Goal: Communication & Community: Ask a question

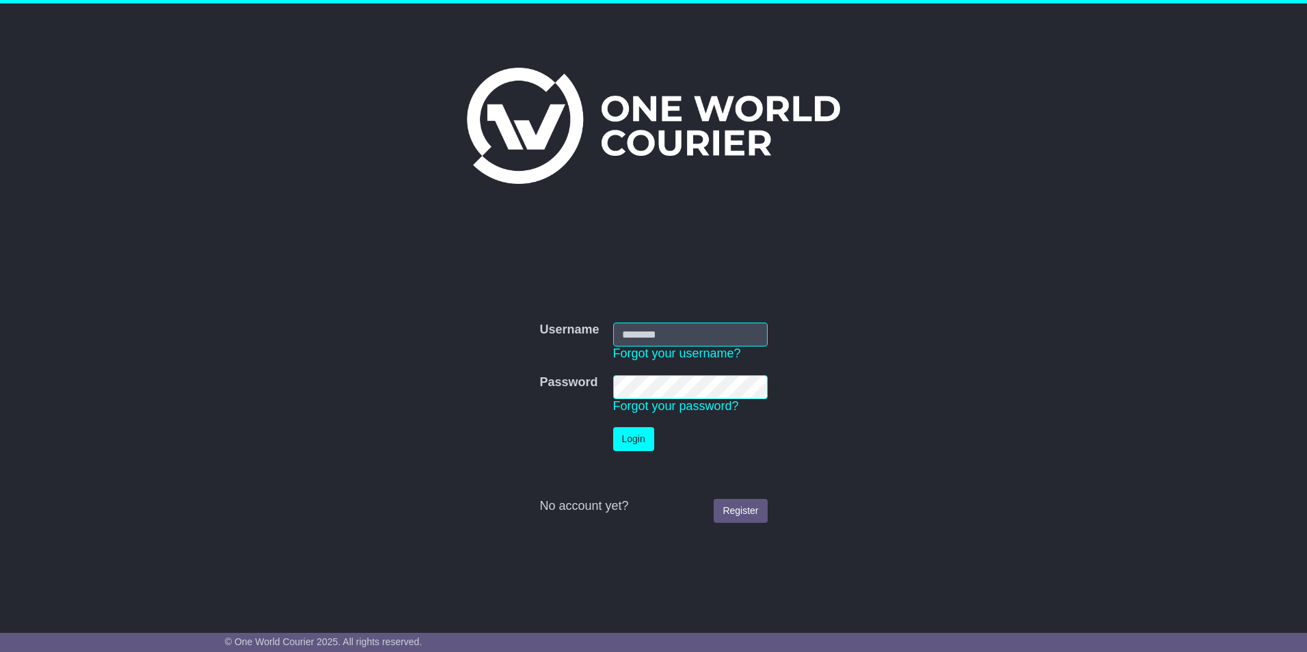
type input "**********"
drag, startPoint x: 0, startPoint y: 0, endPoint x: 643, endPoint y: 433, distance: 775.8
click at [643, 433] on button "Login" at bounding box center [639, 439] width 41 height 24
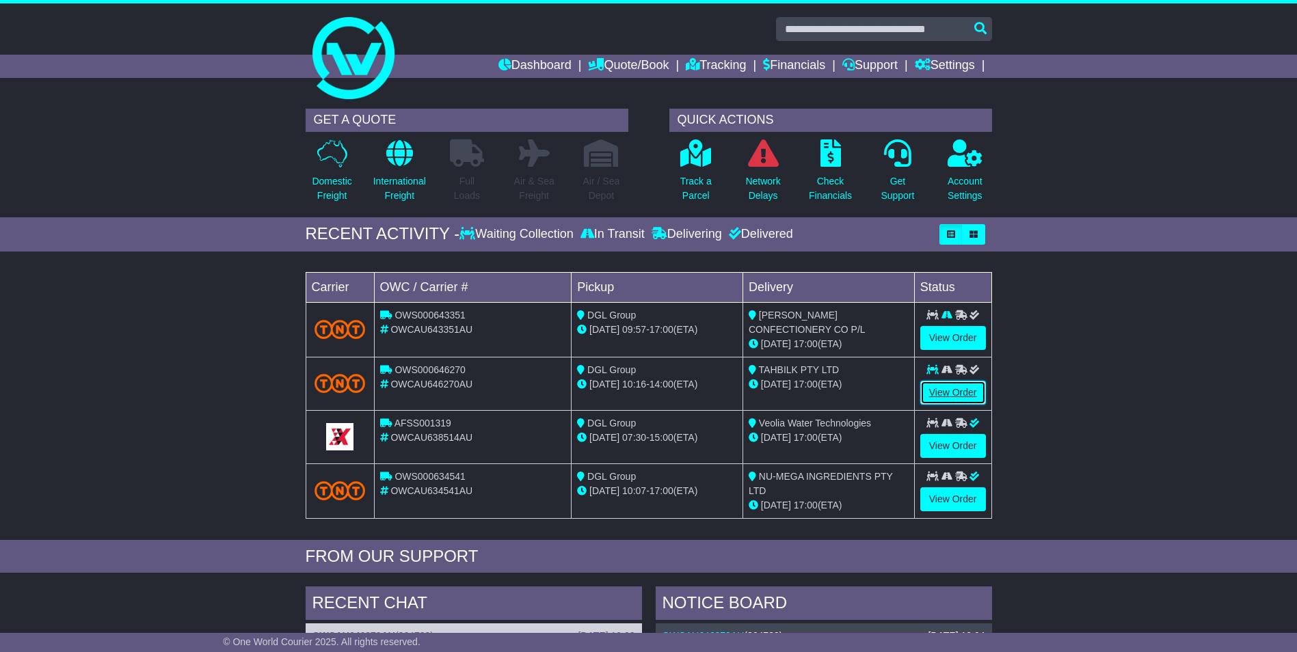
click at [957, 394] on link "View Order" at bounding box center [953, 393] width 66 height 24
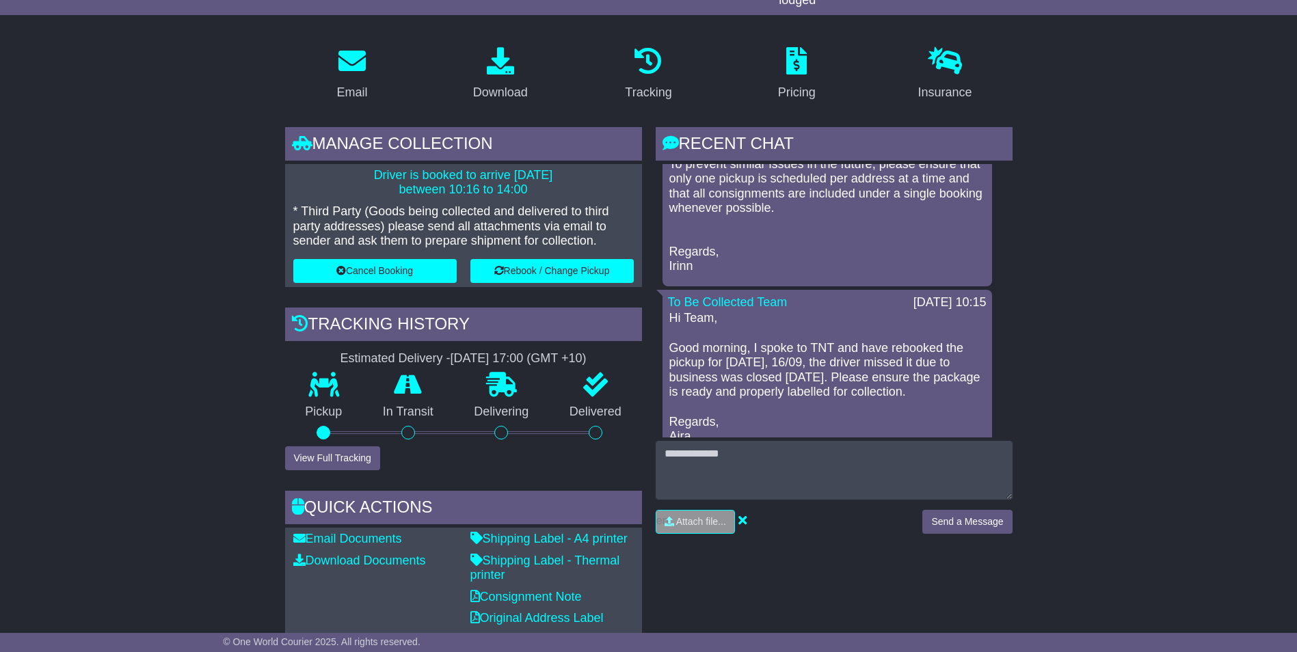
scroll to position [337, 0]
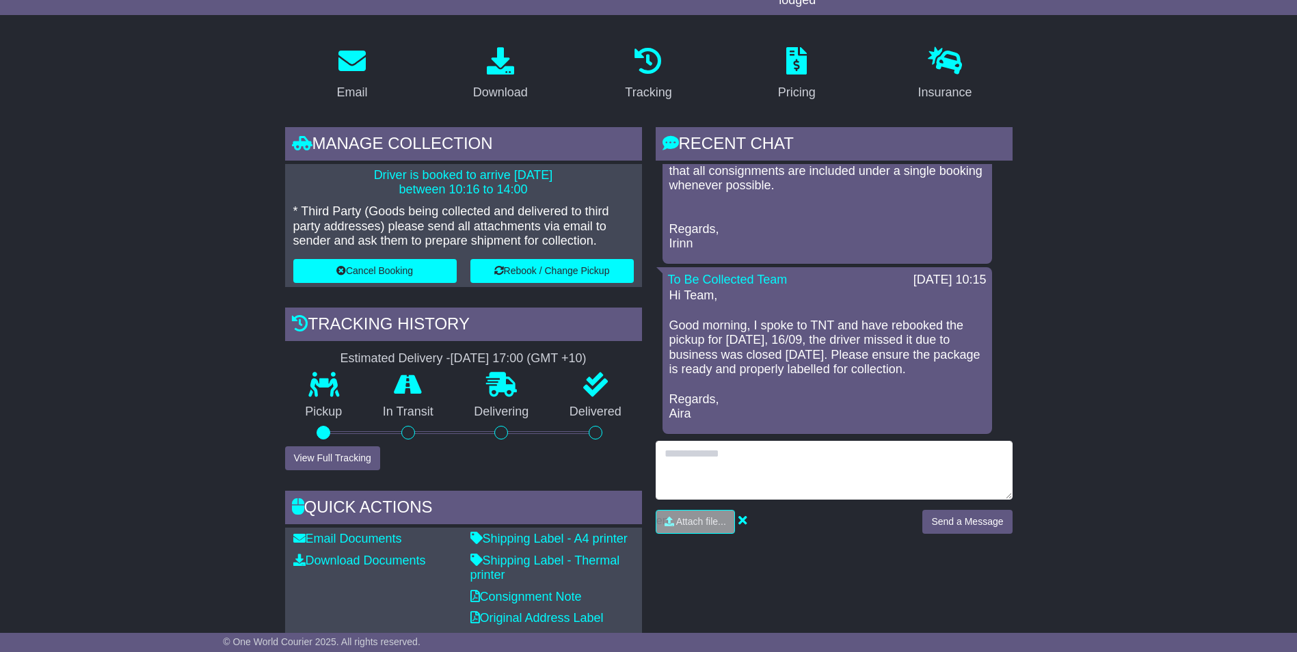
click at [741, 457] on textarea at bounding box center [834, 470] width 357 height 59
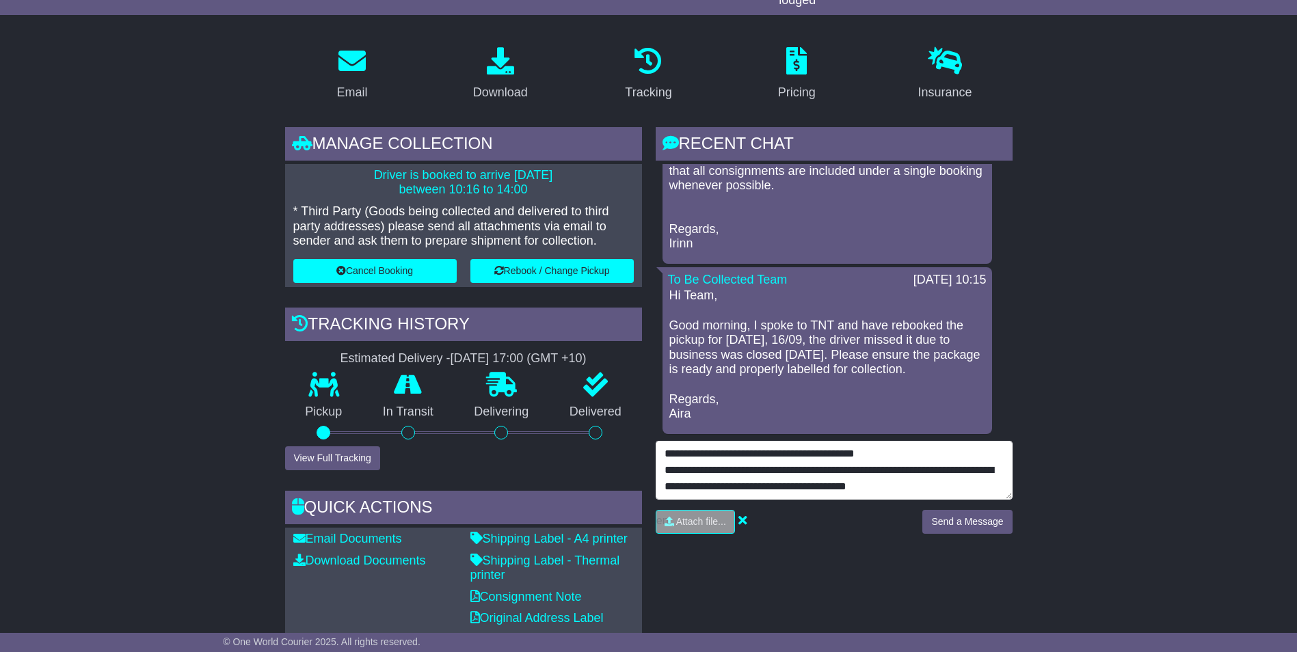
type textarea "**********"
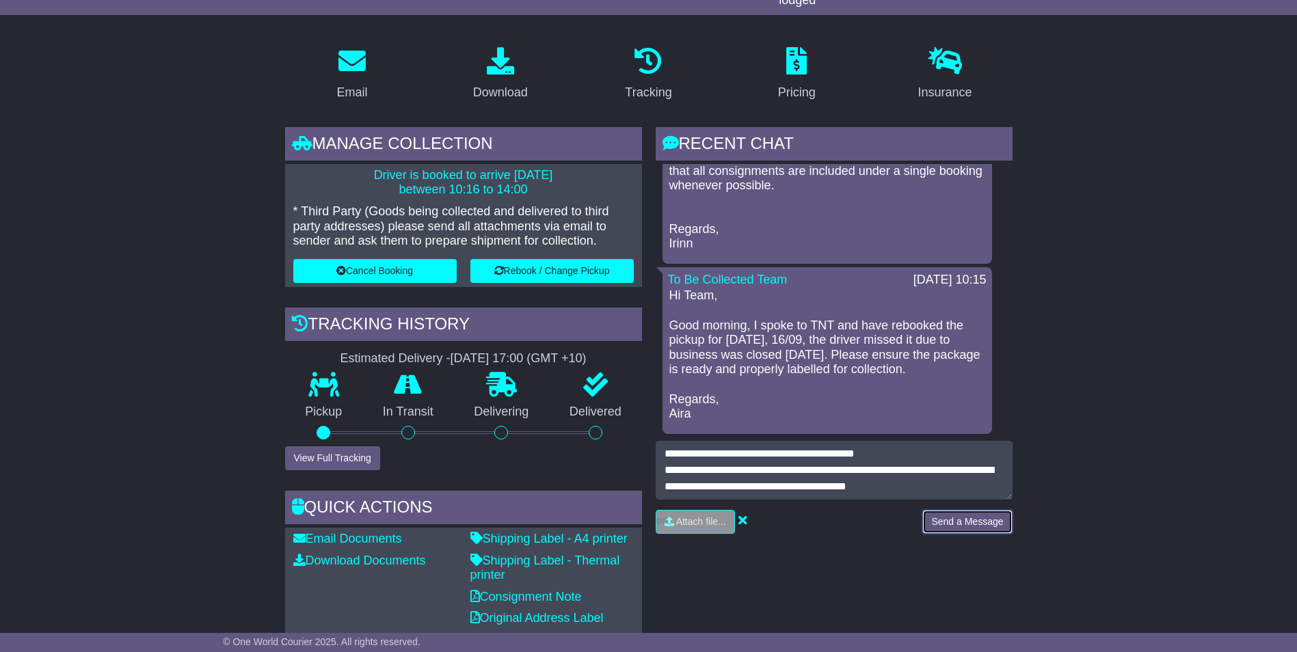
click at [978, 520] on button "Send a Message" at bounding box center [967, 522] width 90 height 24
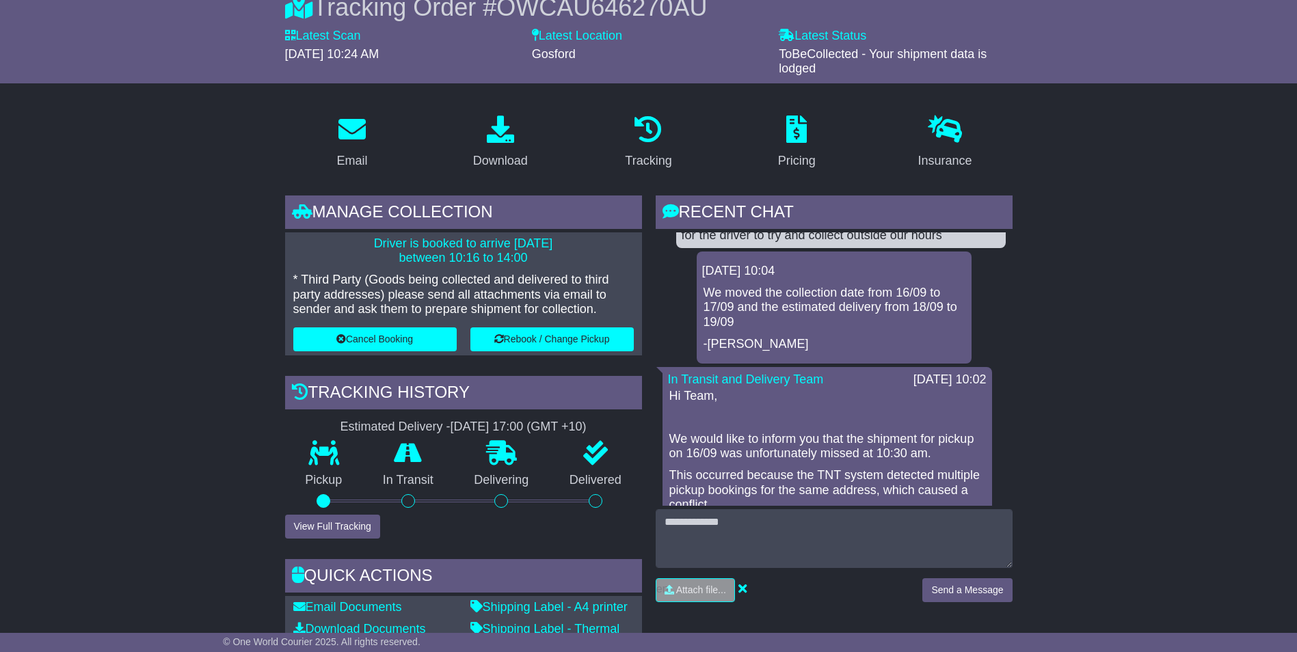
scroll to position [0, 0]
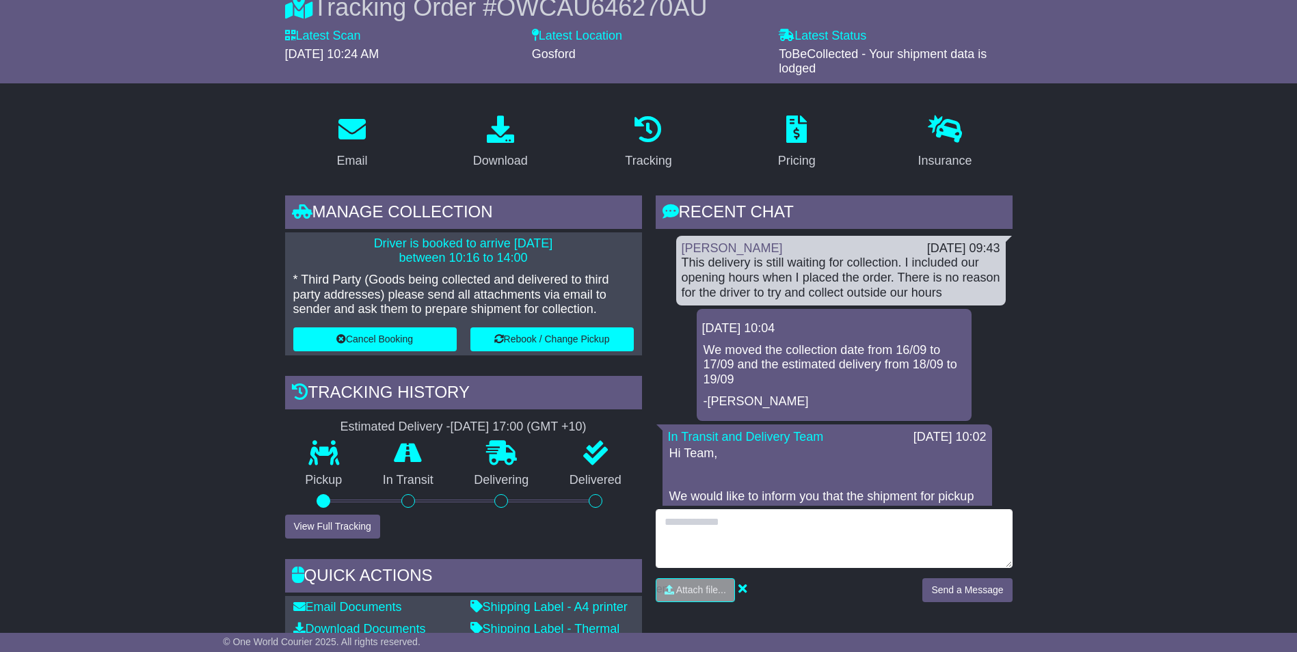
click at [749, 524] on textarea at bounding box center [834, 538] width 357 height 59
type textarea "*"
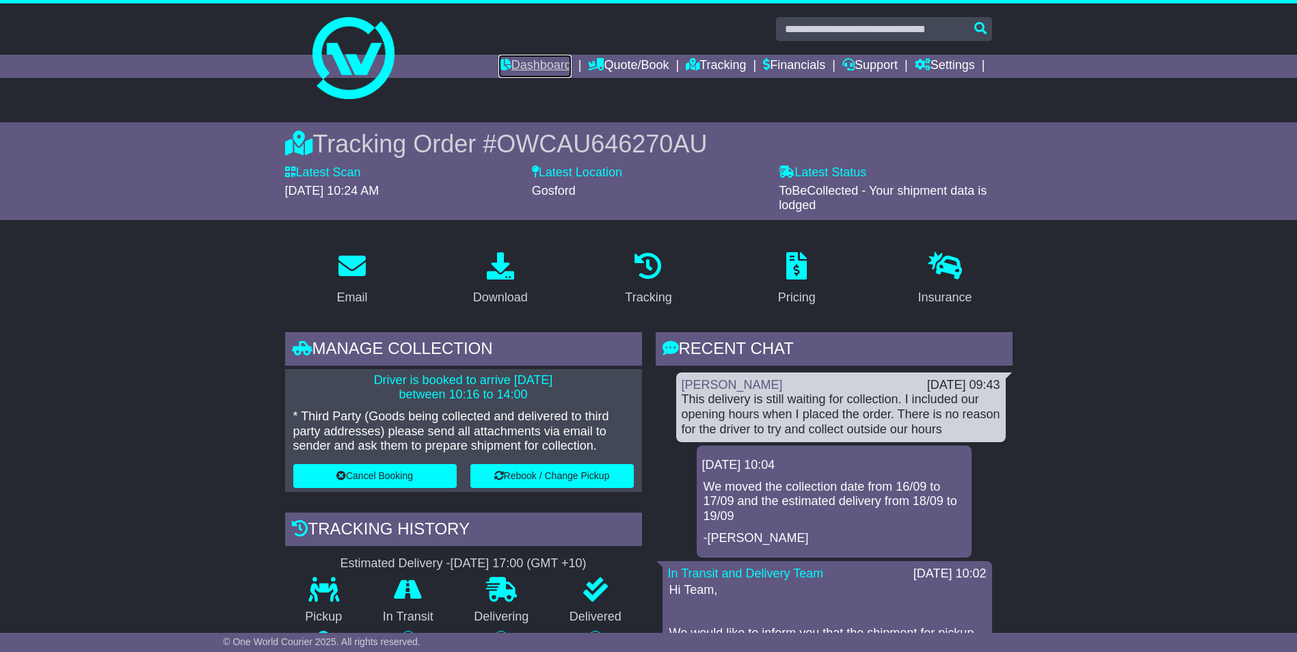
click at [524, 60] on link "Dashboard" at bounding box center [534, 66] width 73 height 23
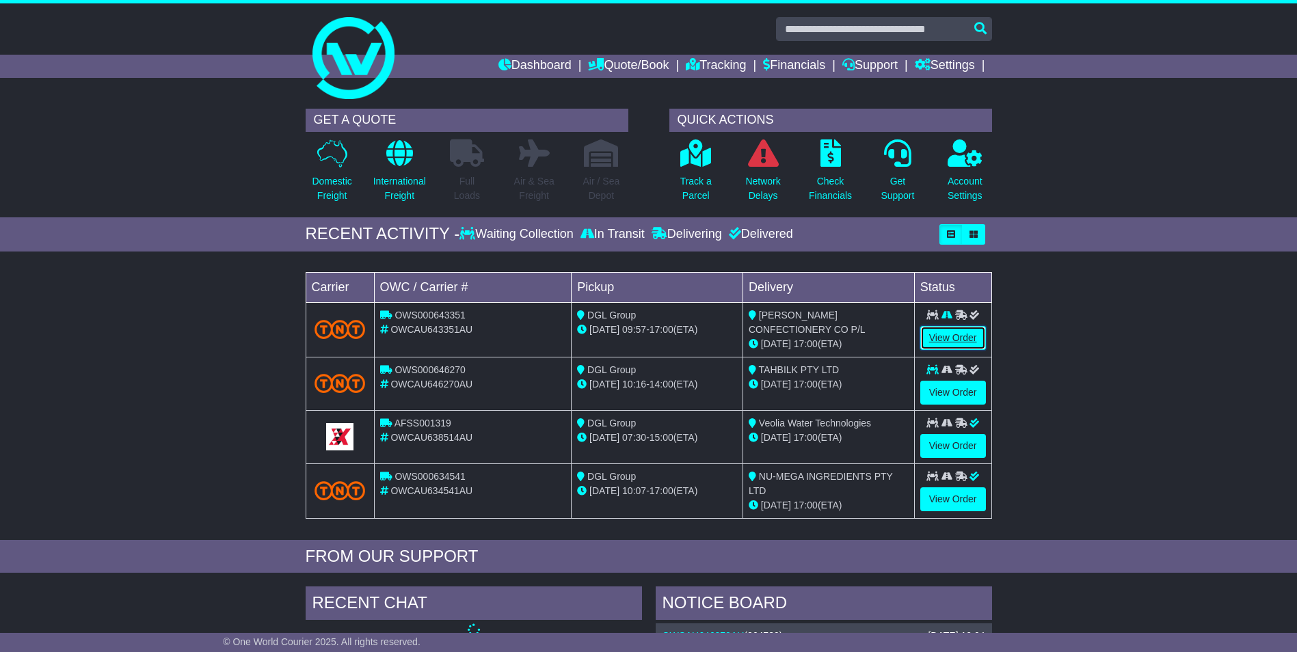
click at [959, 339] on link "View Order" at bounding box center [953, 338] width 66 height 24
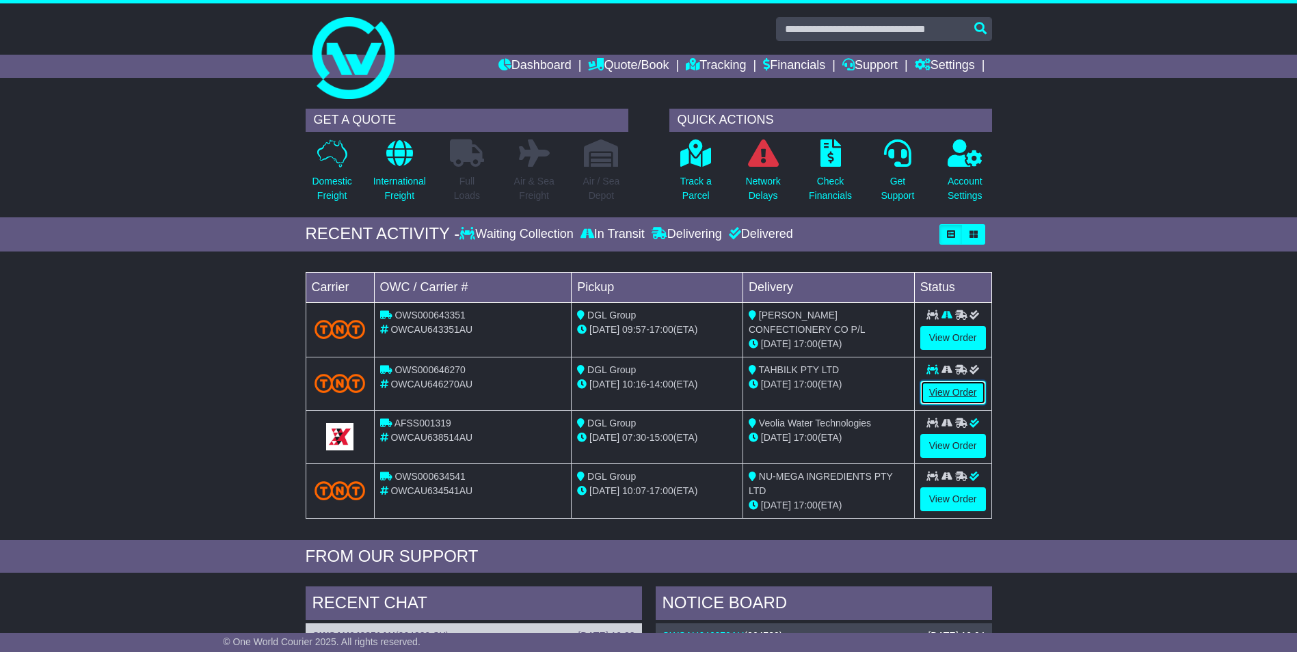
click at [953, 393] on link "View Order" at bounding box center [953, 393] width 66 height 24
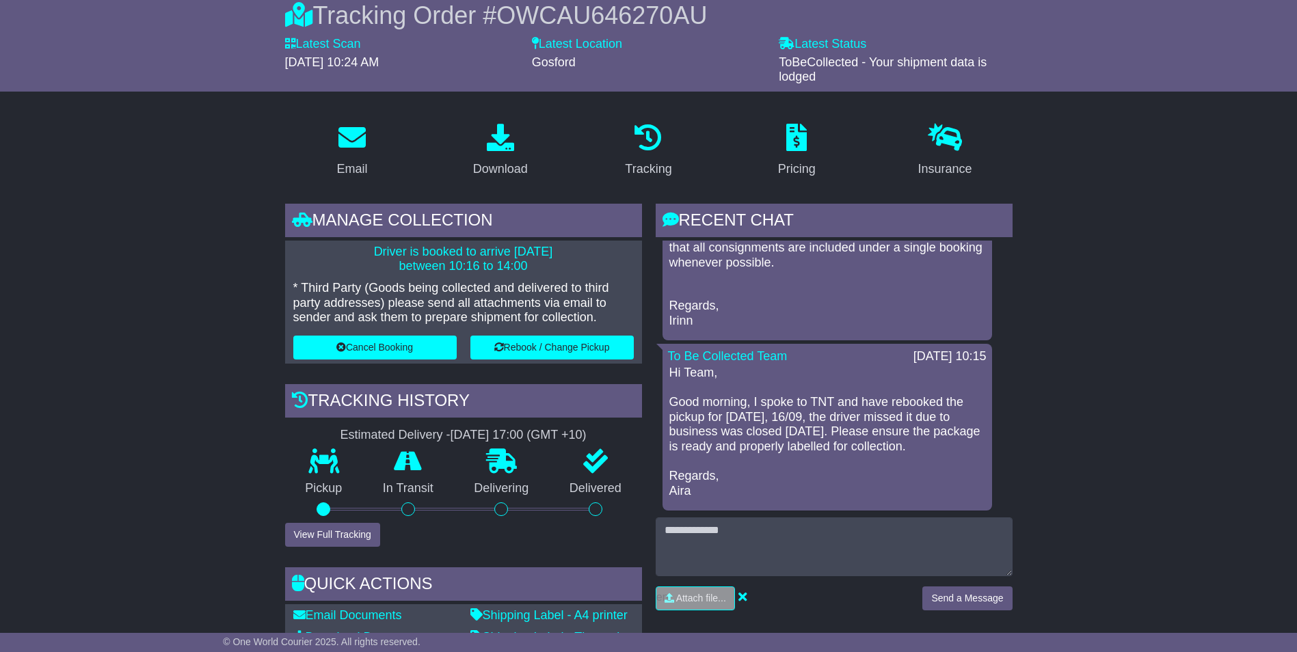
scroll to position [273, 0]
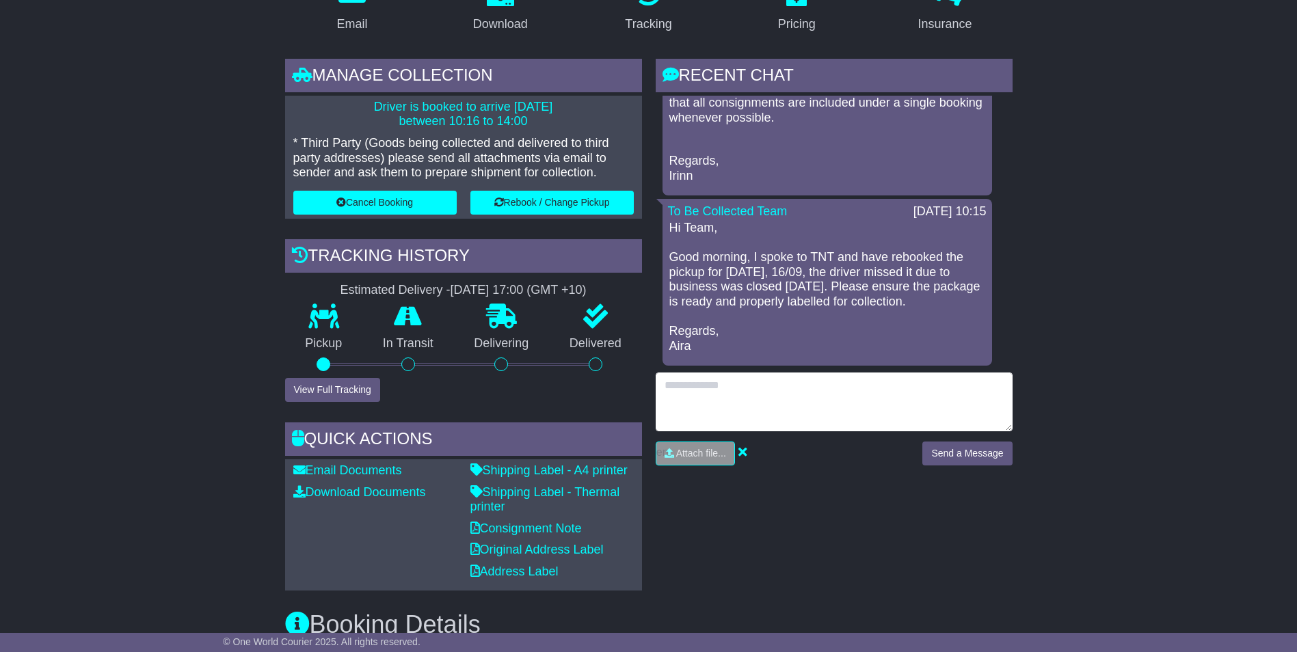
click at [730, 392] on textarea at bounding box center [834, 402] width 357 height 59
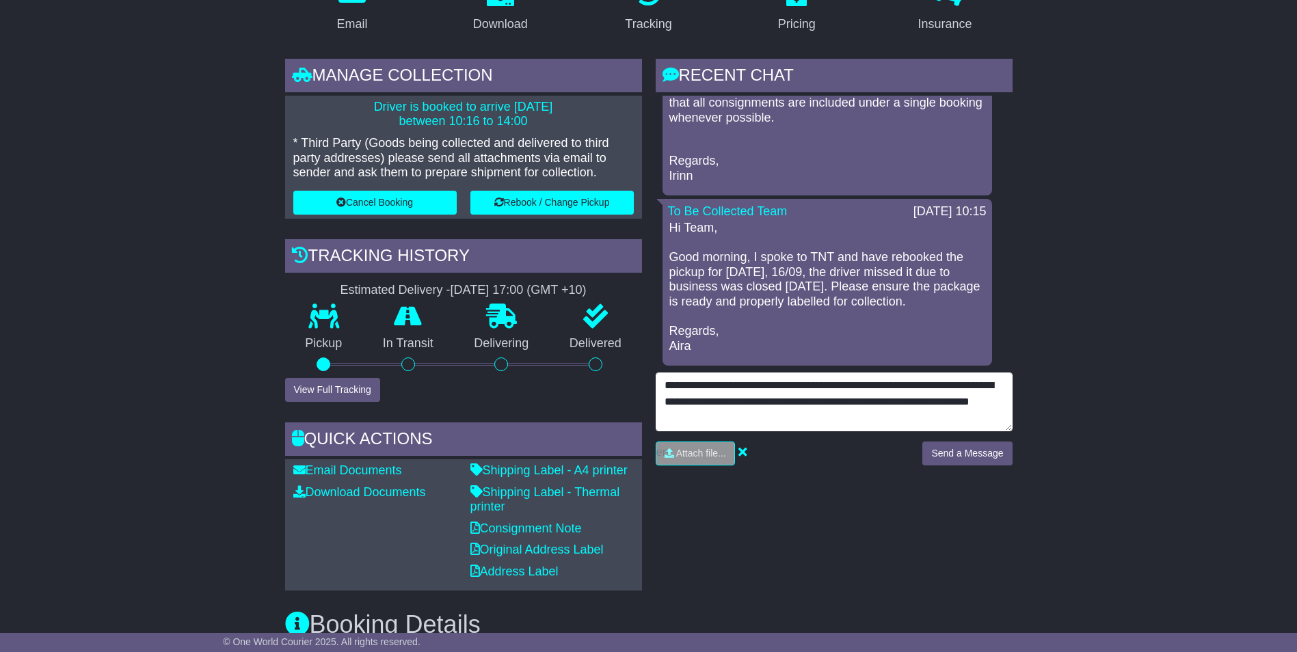
type textarea "**********"
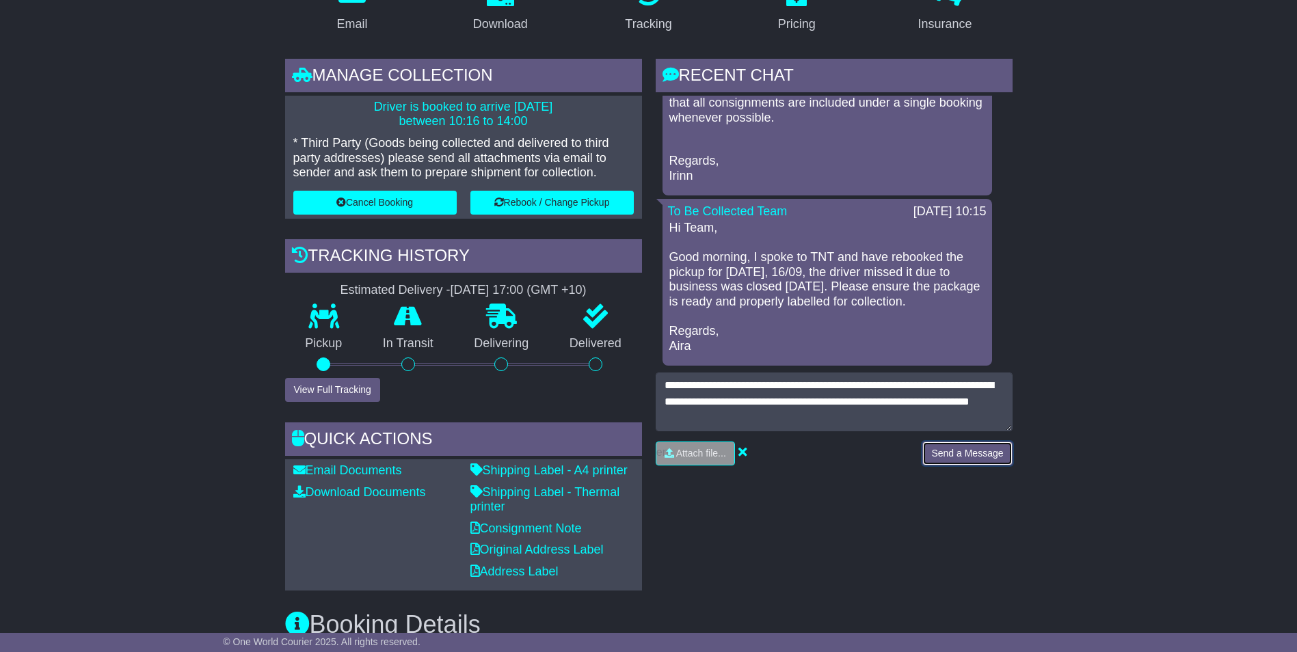
click at [986, 460] on button "Send a Message" at bounding box center [967, 454] width 90 height 24
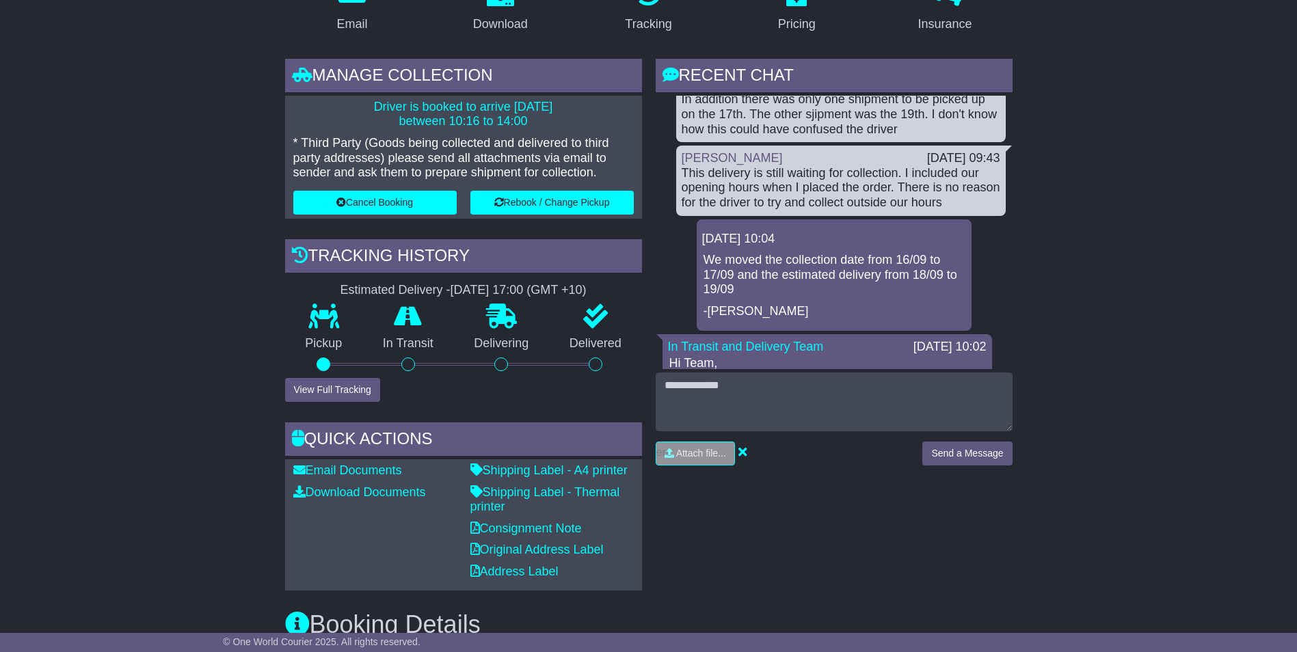
scroll to position [0, 0]
